Goal: Task Accomplishment & Management: Manage account settings

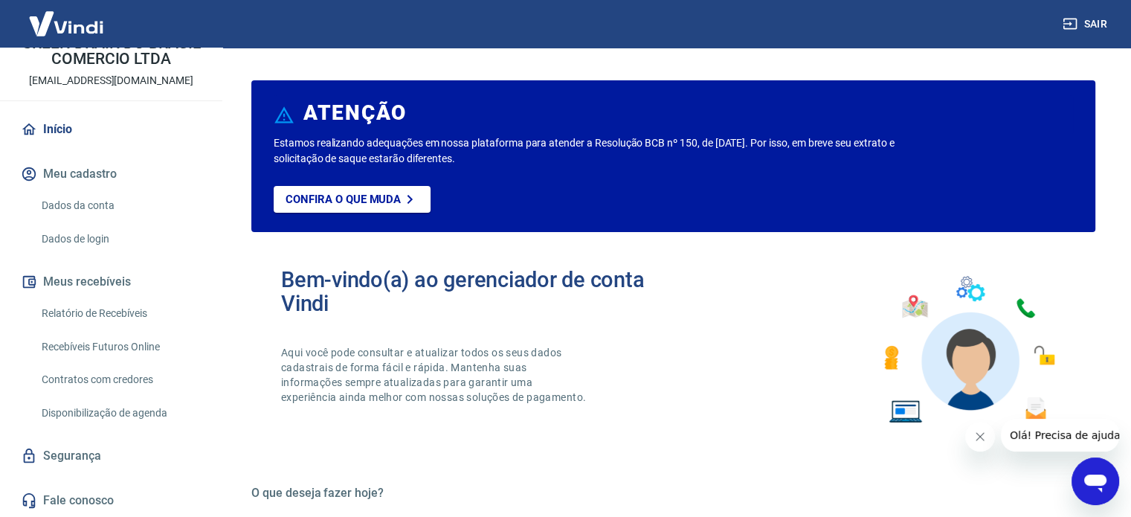
click at [81, 176] on button "Meu cadastro" at bounding box center [111, 174] width 187 height 33
drag, startPoint x: 65, startPoint y: 203, endPoint x: 147, endPoint y: 203, distance: 82.6
click at [65, 203] on link "Dados da conta" at bounding box center [120, 205] width 169 height 30
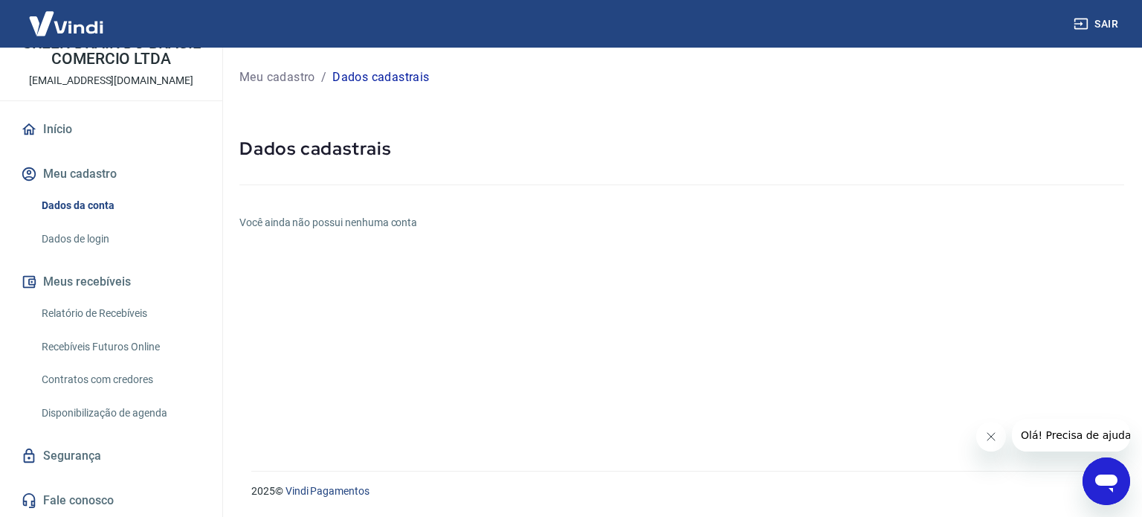
drag, startPoint x: 86, startPoint y: 242, endPoint x: 134, endPoint y: 242, distance: 47.6
click at [88, 242] on link "Dados de login" at bounding box center [120, 239] width 169 height 30
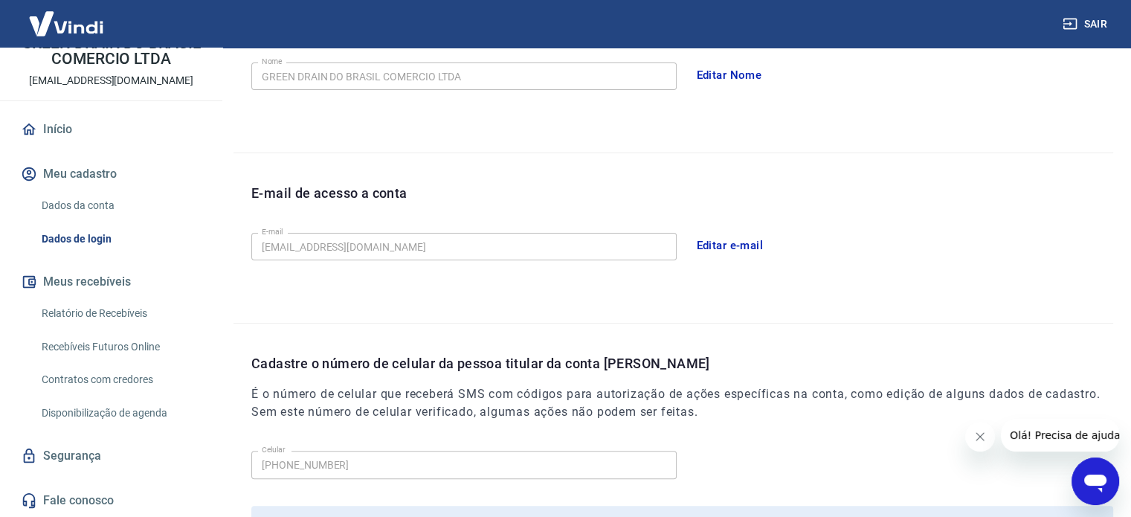
scroll to position [297, 0]
click at [715, 240] on button "Editar e-mail" at bounding box center [730, 244] width 83 height 31
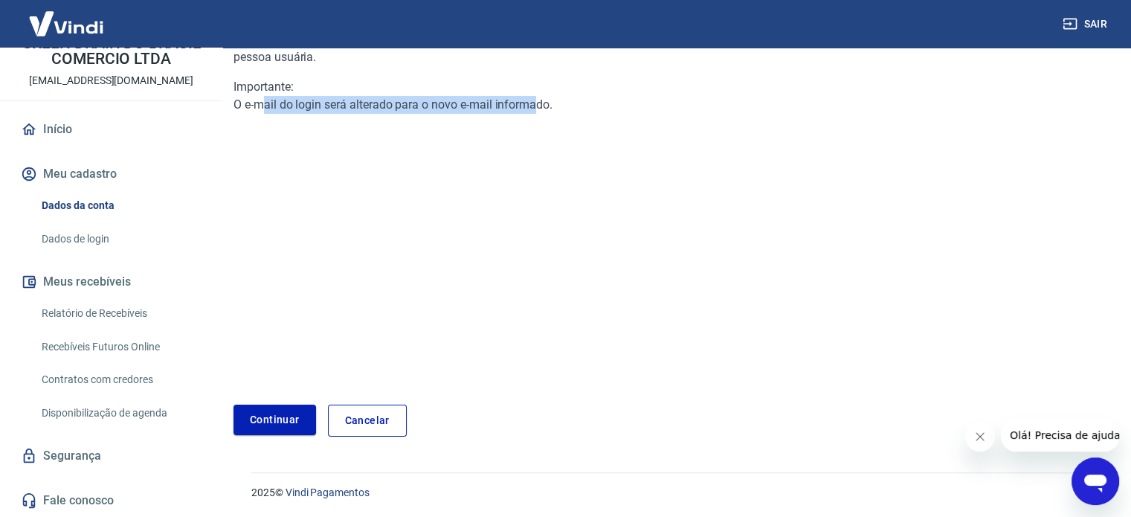
drag, startPoint x: 261, startPoint y: 99, endPoint x: 500, endPoint y: 181, distance: 252.4
click at [532, 109] on div "Importante: O e-mail do login será alterado para o novo e-mail informado." at bounding box center [527, 96] width 587 height 36
click at [495, 202] on div "Para editar o e-mail, é necessário fazer uma validação de código que será envia…" at bounding box center [527, 194] width 587 height 374
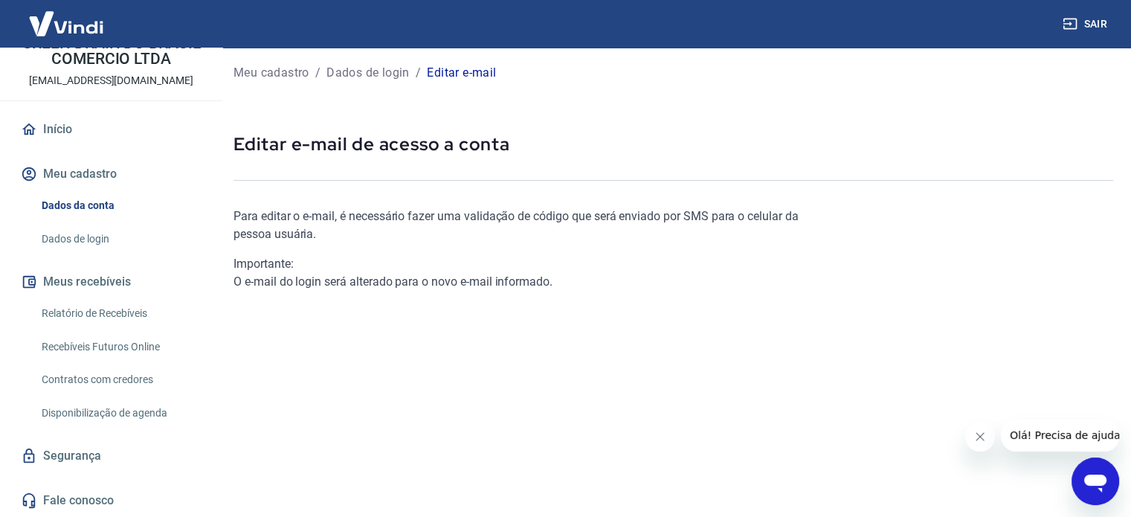
scroll to position [0, 0]
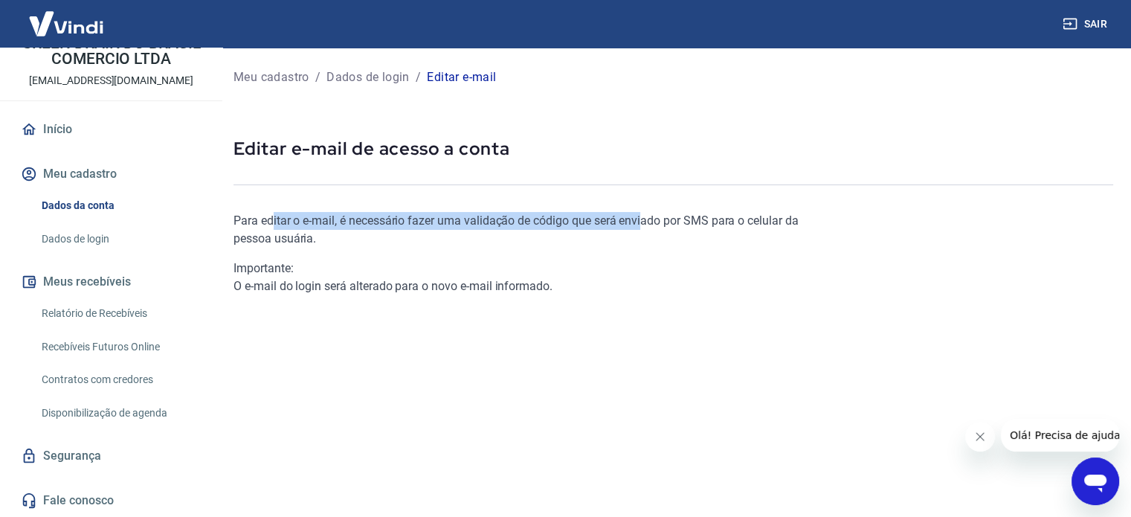
drag, startPoint x: 272, startPoint y: 225, endPoint x: 643, endPoint y: 229, distance: 370.4
click at [643, 229] on p "Para editar o e-mail, é necessário fazer uma validação de código que será envia…" at bounding box center [527, 230] width 587 height 36
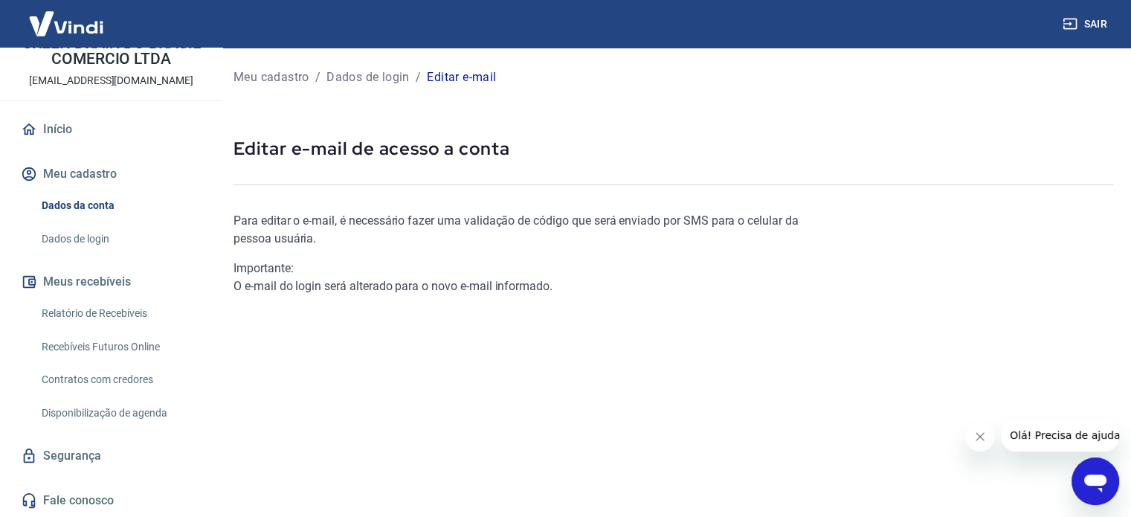
click at [620, 292] on div "Importante: O e-mail do login será alterado para o novo e-mail informado." at bounding box center [527, 278] width 587 height 36
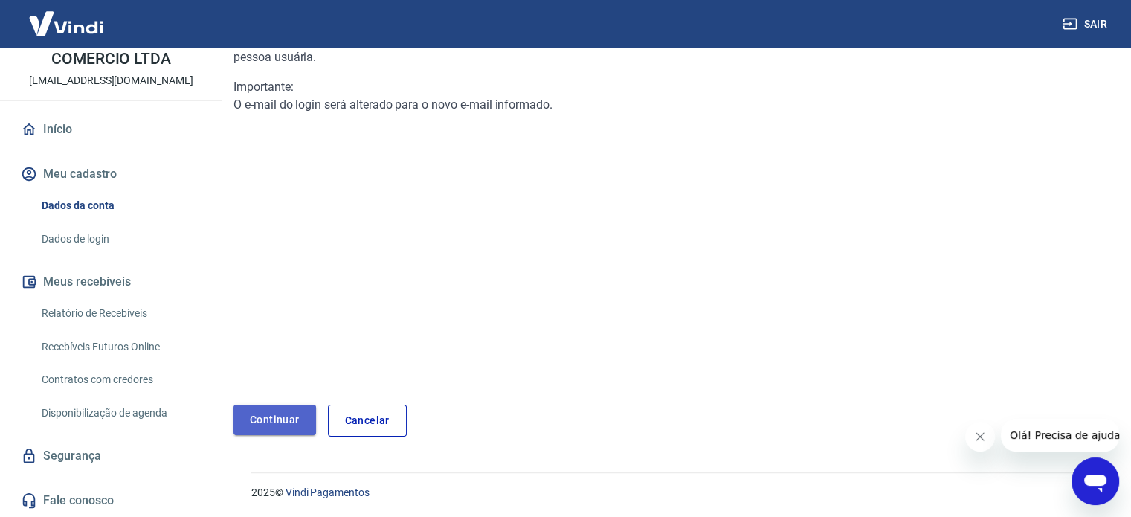
click at [281, 419] on link "Continuar" at bounding box center [275, 420] width 83 height 30
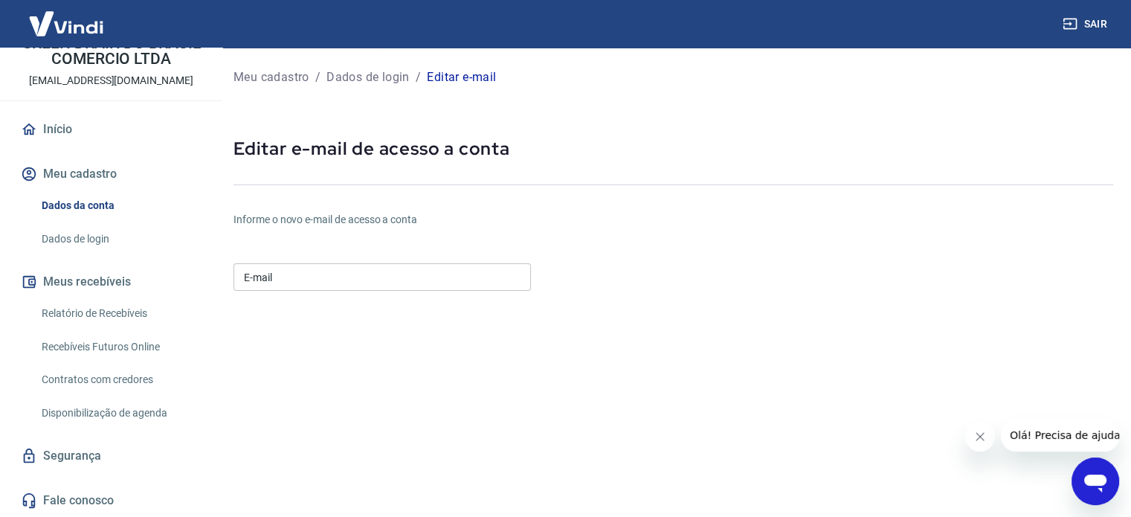
click at [298, 277] on input "E-mail" at bounding box center [382, 277] width 297 height 28
click at [279, 279] on input "E-mail" at bounding box center [382, 277] width 297 height 28
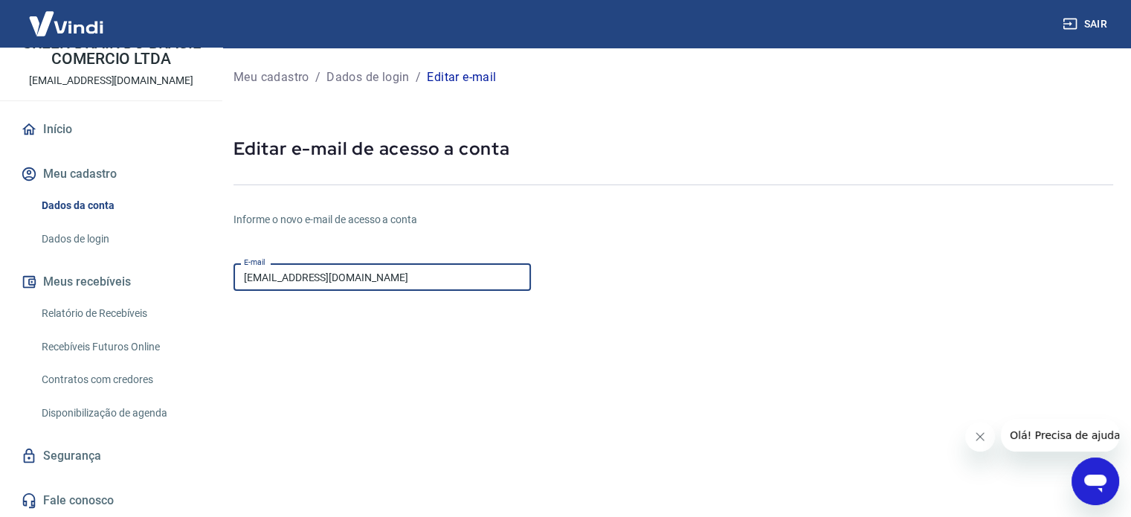
type input "laisa@greendrains.com.br"
click at [339, 354] on form "E-mail laisa@greendrains.com.br E-mail Continuar Cancelar" at bounding box center [527, 452] width 587 height 390
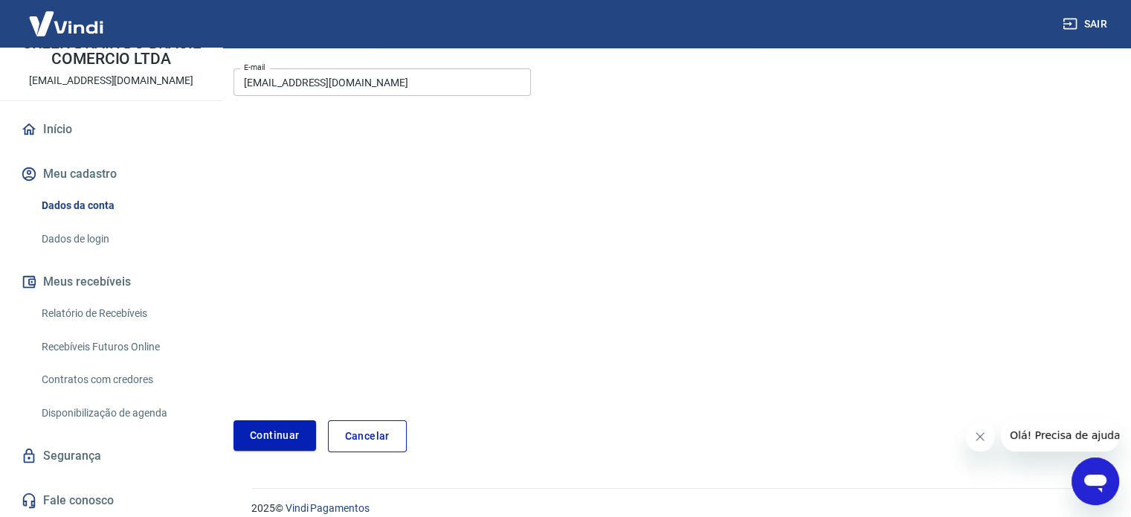
scroll to position [211, 0]
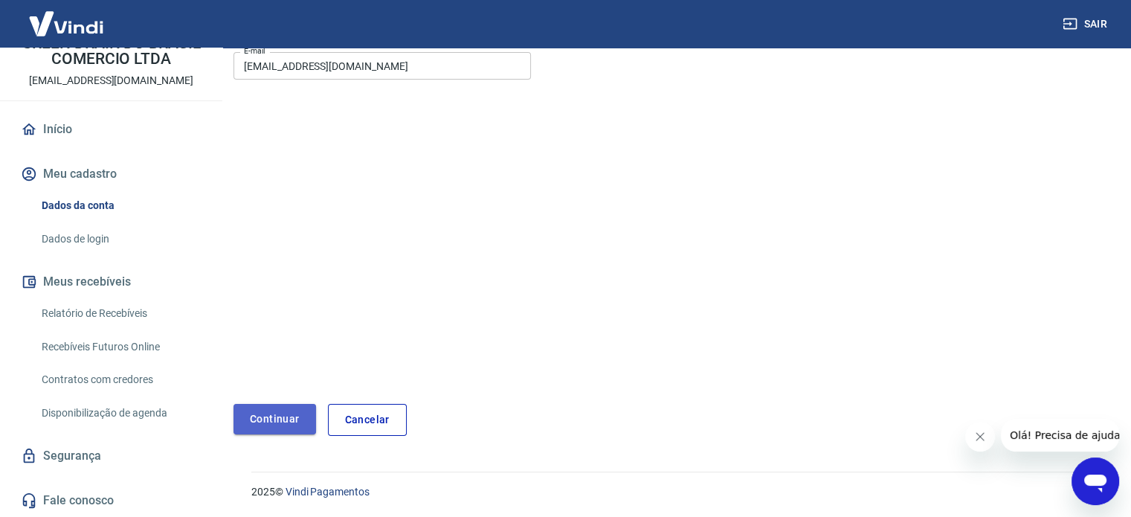
click at [241, 415] on button "Continuar" at bounding box center [275, 419] width 83 height 30
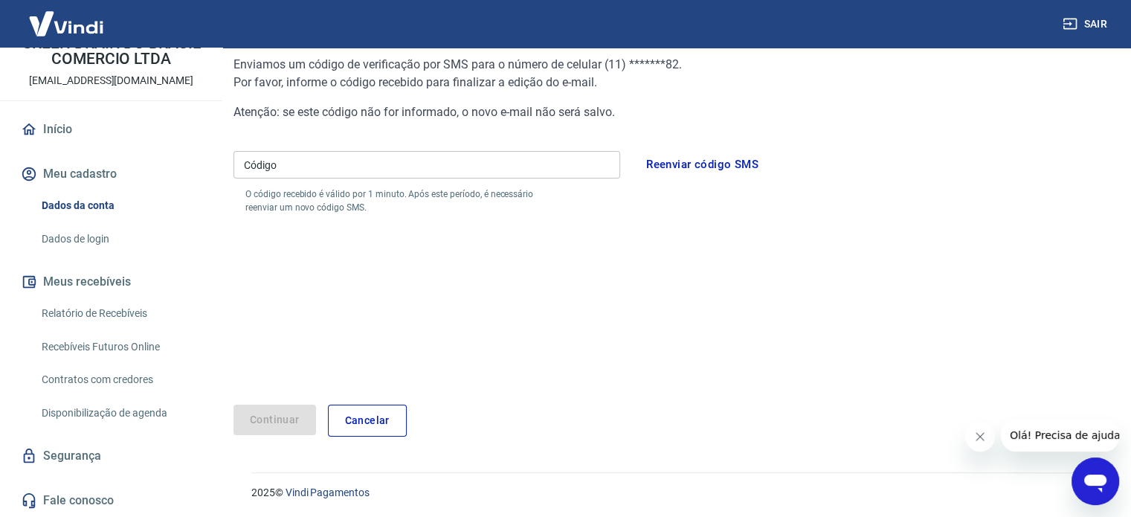
click at [274, 162] on input "Código" at bounding box center [427, 165] width 387 height 28
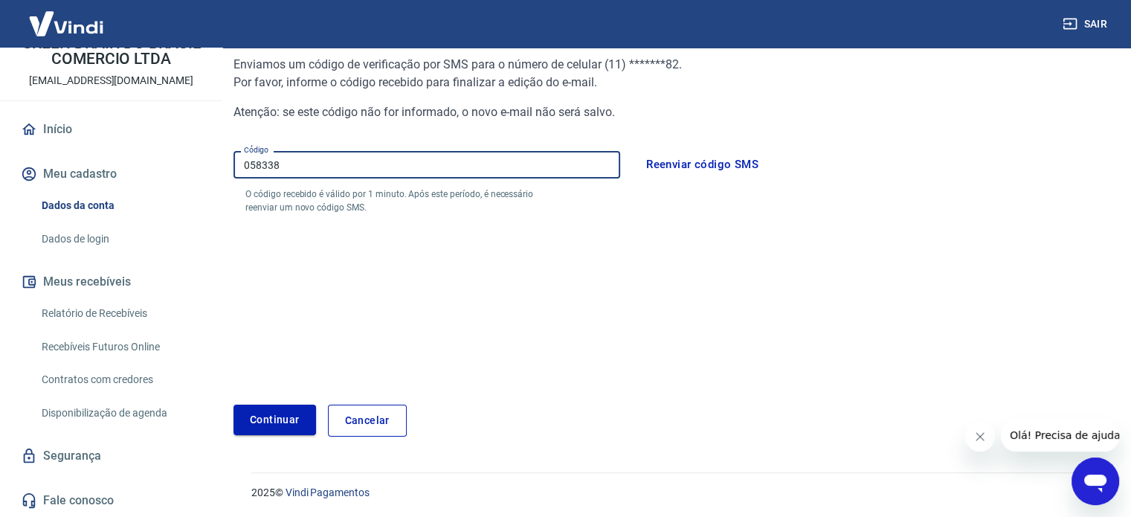
type input "058338"
click at [272, 419] on button "Continuar" at bounding box center [275, 420] width 83 height 30
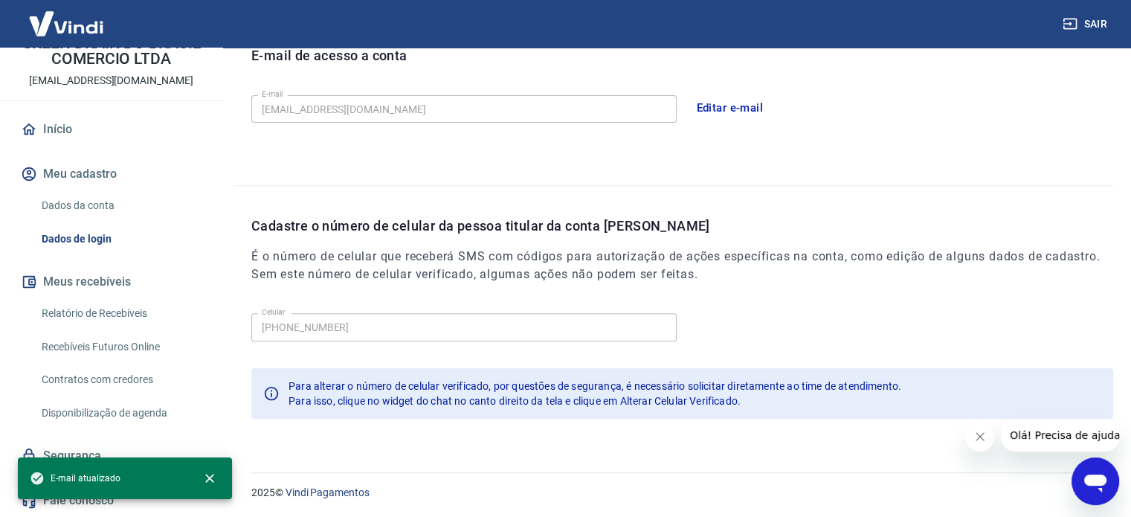
scroll to position [434, 0]
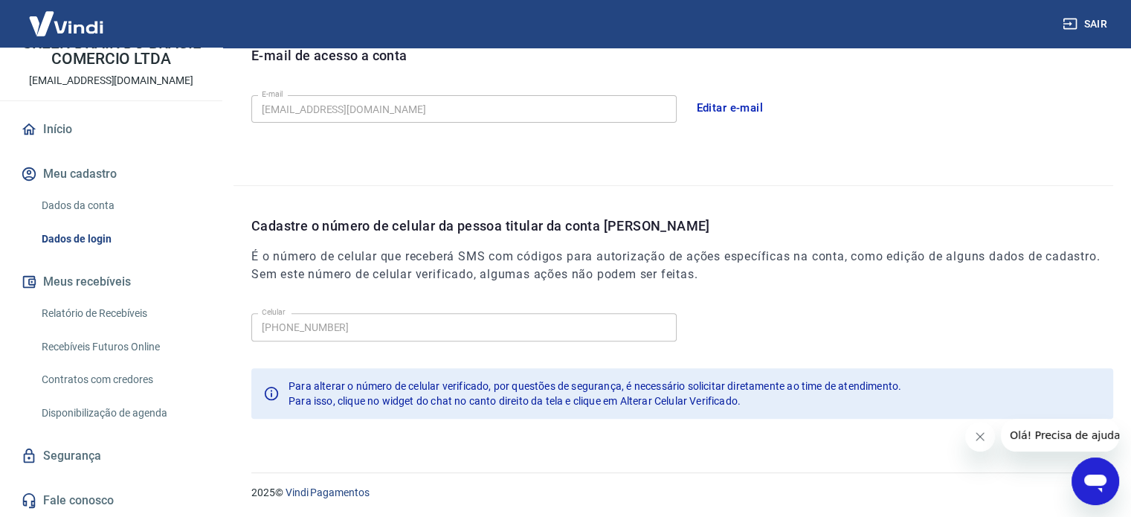
click at [781, 317] on div "Celular (11) 95922-2582 Celular" at bounding box center [682, 325] width 862 height 36
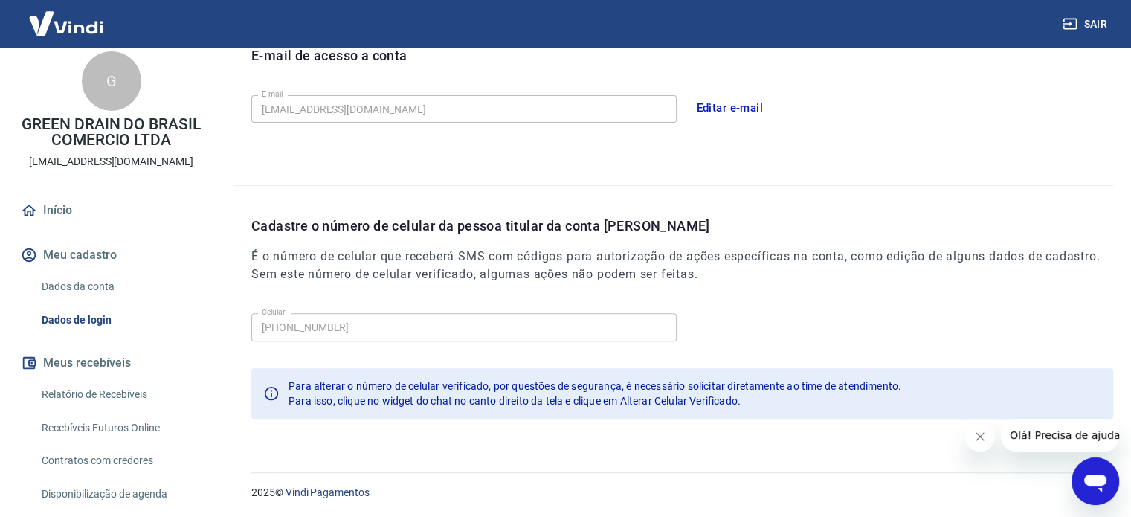
scroll to position [0, 0]
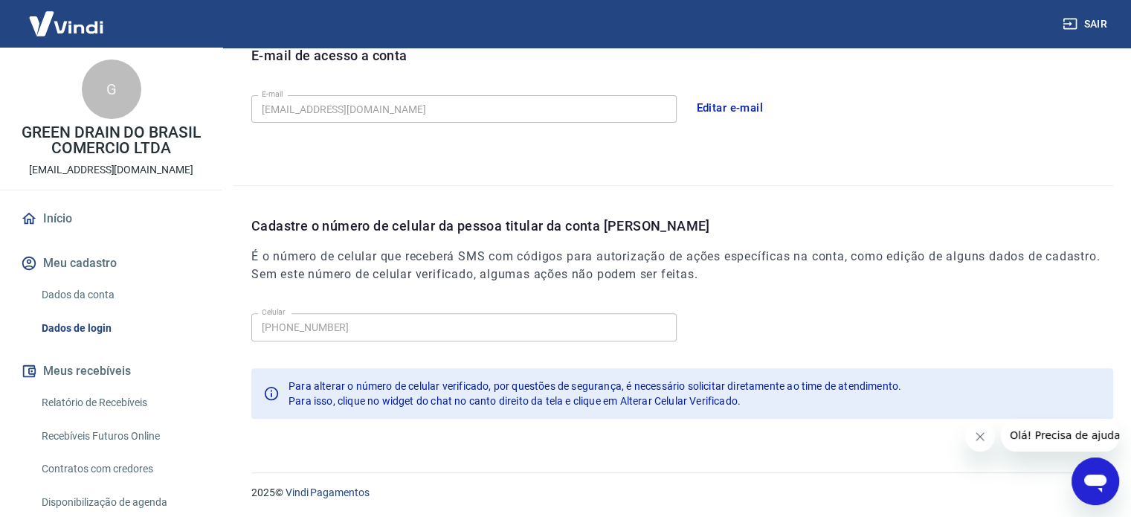
click at [86, 20] on img at bounding box center [66, 23] width 97 height 45
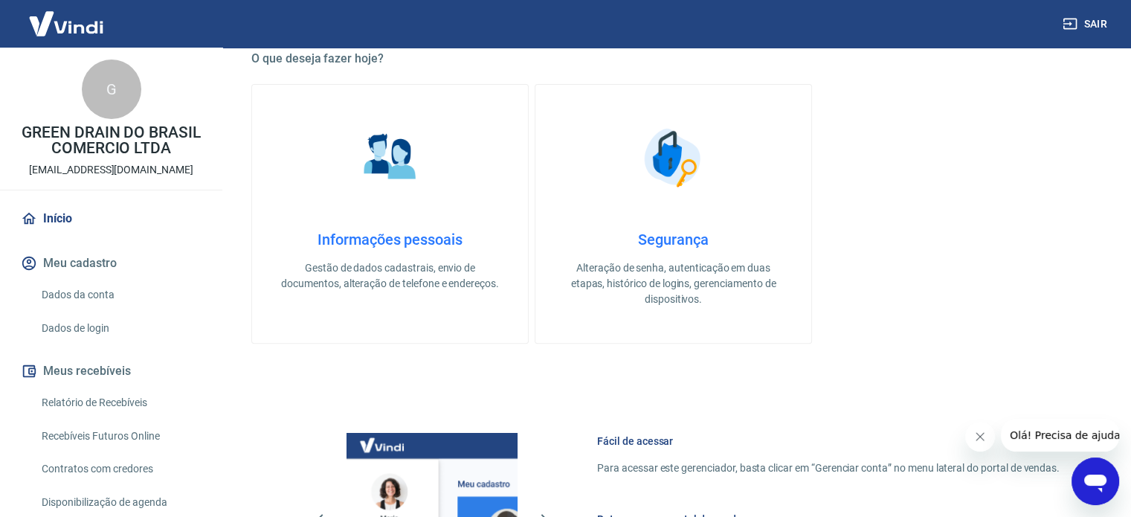
scroll to position [811, 0]
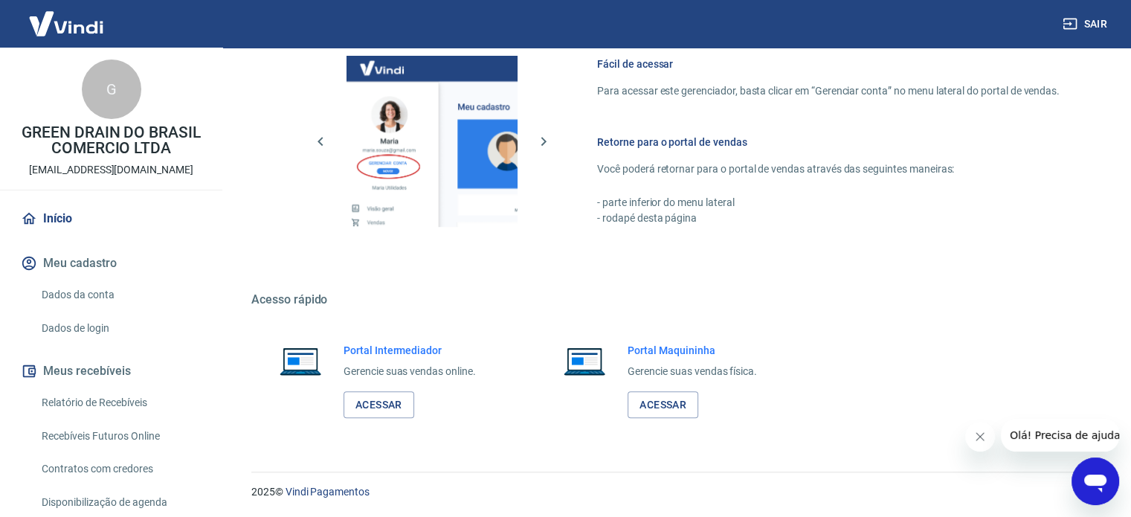
click at [92, 401] on link "Relatório de Recebíveis" at bounding box center [120, 402] width 169 height 30
